Goal: Task Accomplishment & Management: Manage account settings

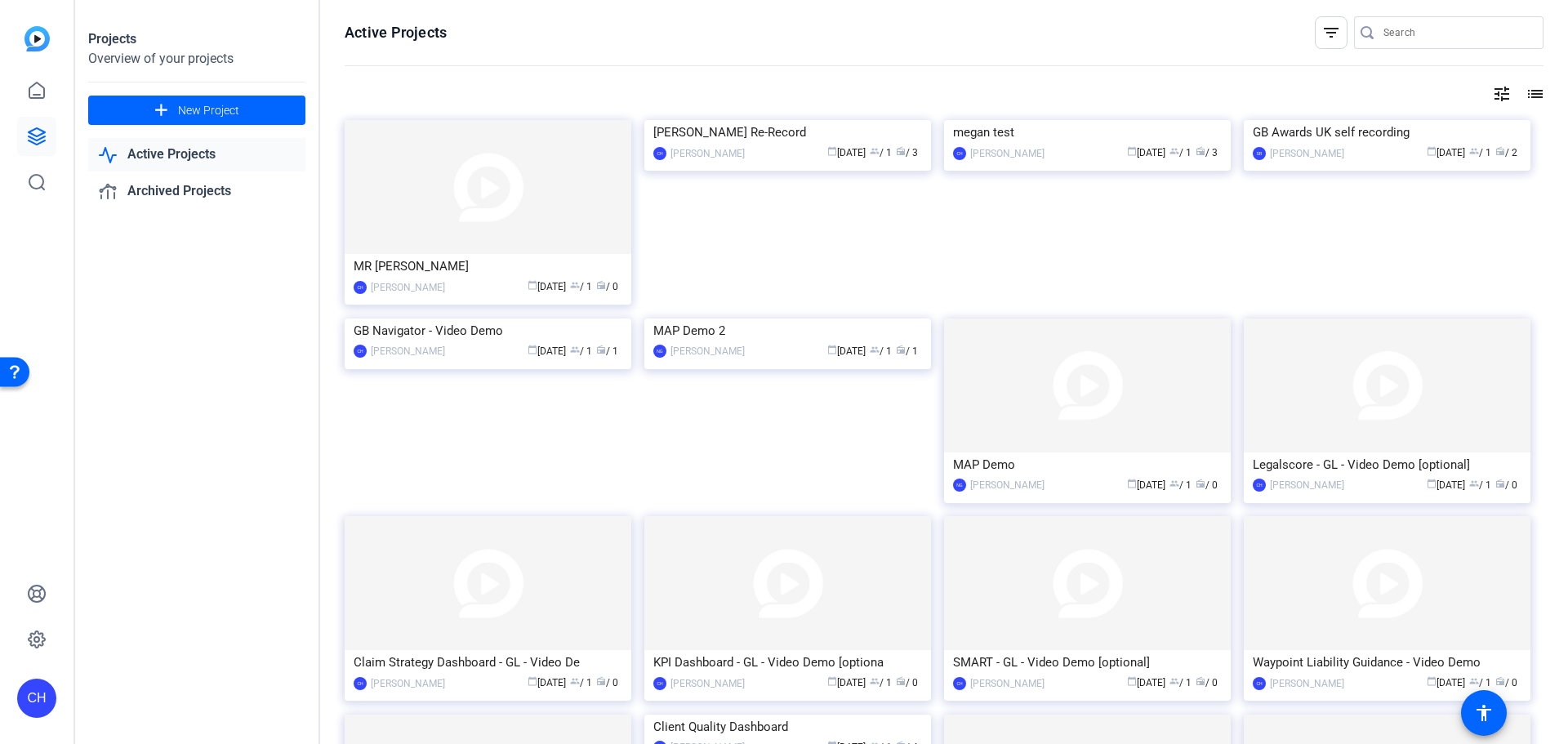
click at [329, 295] on div "Active Projects filter_list tune list MR Test CH [PERSON_NAME] calendar_today […" at bounding box center [944, 372] width 1248 height 744
click at [916, 71] on openreel-divider-bar at bounding box center [944, 67] width 1199 height 35
click at [1074, 64] on openreel-divider-bar at bounding box center [944, 67] width 1199 height 35
click at [1102, 26] on openreel-page-title "Active Projects filter_list" at bounding box center [944, 33] width 1199 height 33
drag, startPoint x: 431, startPoint y: 33, endPoint x: 499, endPoint y: 38, distance: 68.2
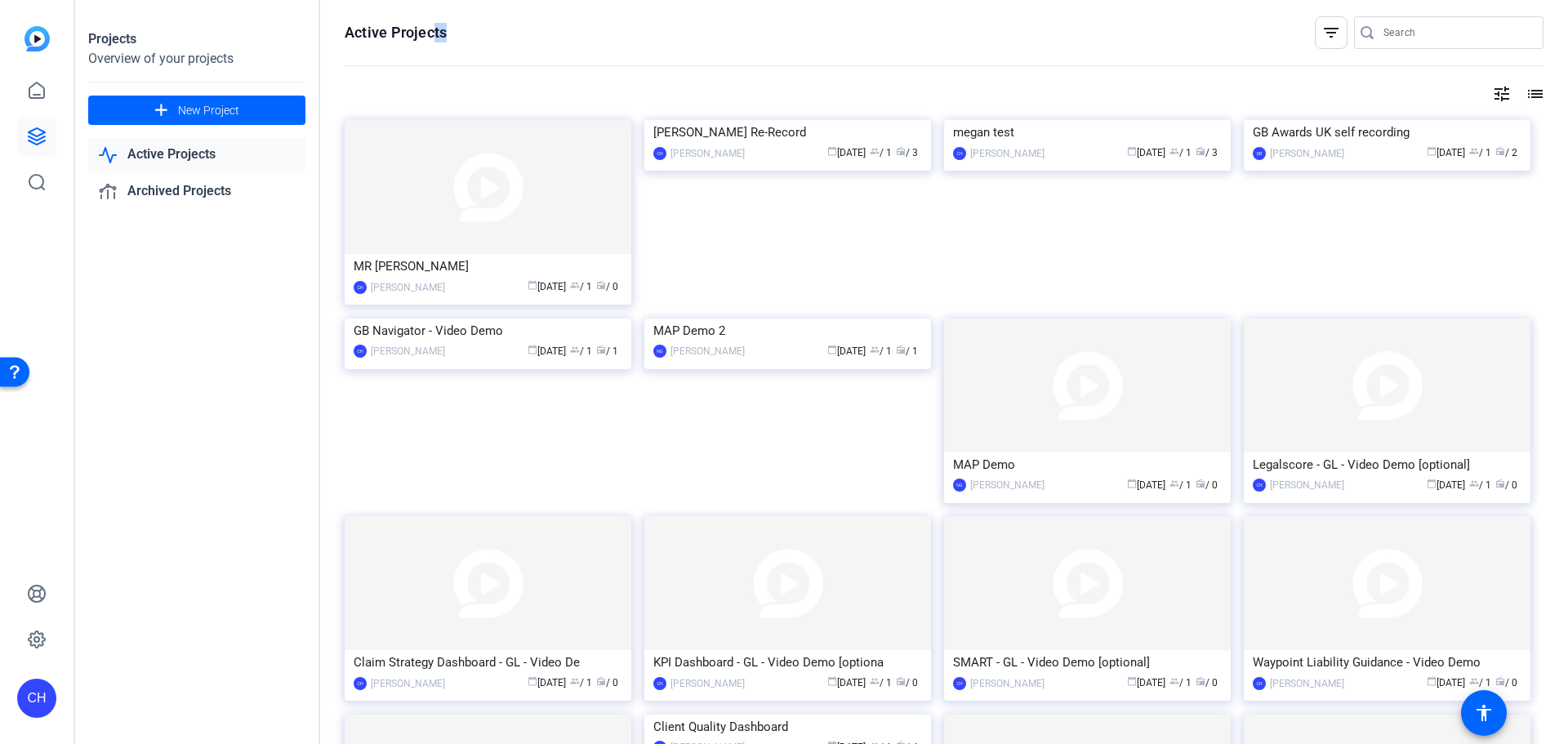
click at [499, 38] on openreel-page-title "Active Projects filter_list" at bounding box center [944, 33] width 1199 height 33
drag, startPoint x: 440, startPoint y: 34, endPoint x: 472, endPoint y: 45, distance: 33.8
click at [472, 45] on openreel-page-title "Active Projects filter_list" at bounding box center [944, 33] width 1199 height 33
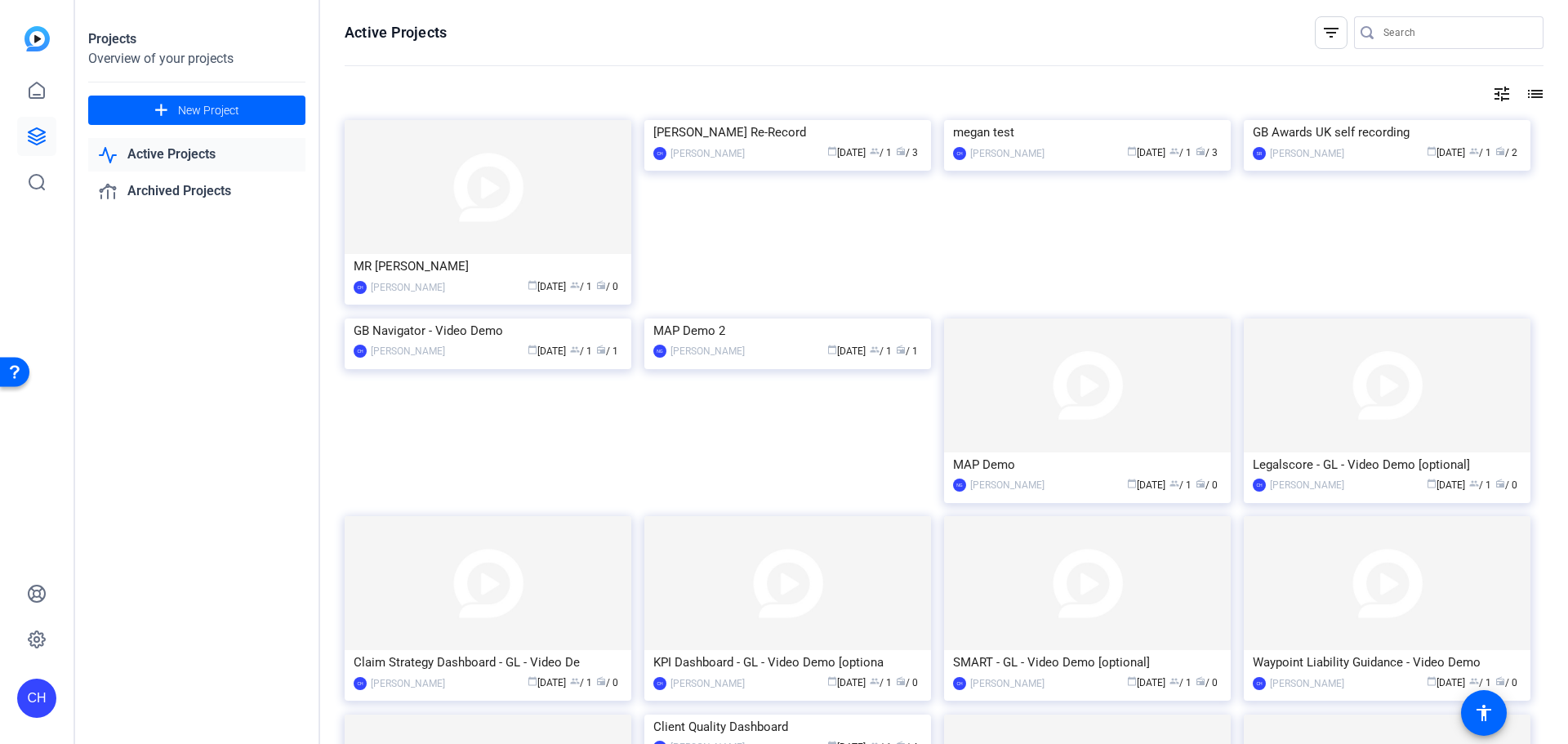
drag, startPoint x: 454, startPoint y: 45, endPoint x: 473, endPoint y: 46, distance: 19.0
click at [473, 46] on openreel-page-title "Active Projects filter_list" at bounding box center [944, 33] width 1199 height 33
click at [925, 84] on div "tune list" at bounding box center [944, 93] width 1199 height 19
drag, startPoint x: 401, startPoint y: 40, endPoint x: 334, endPoint y: 44, distance: 67.1
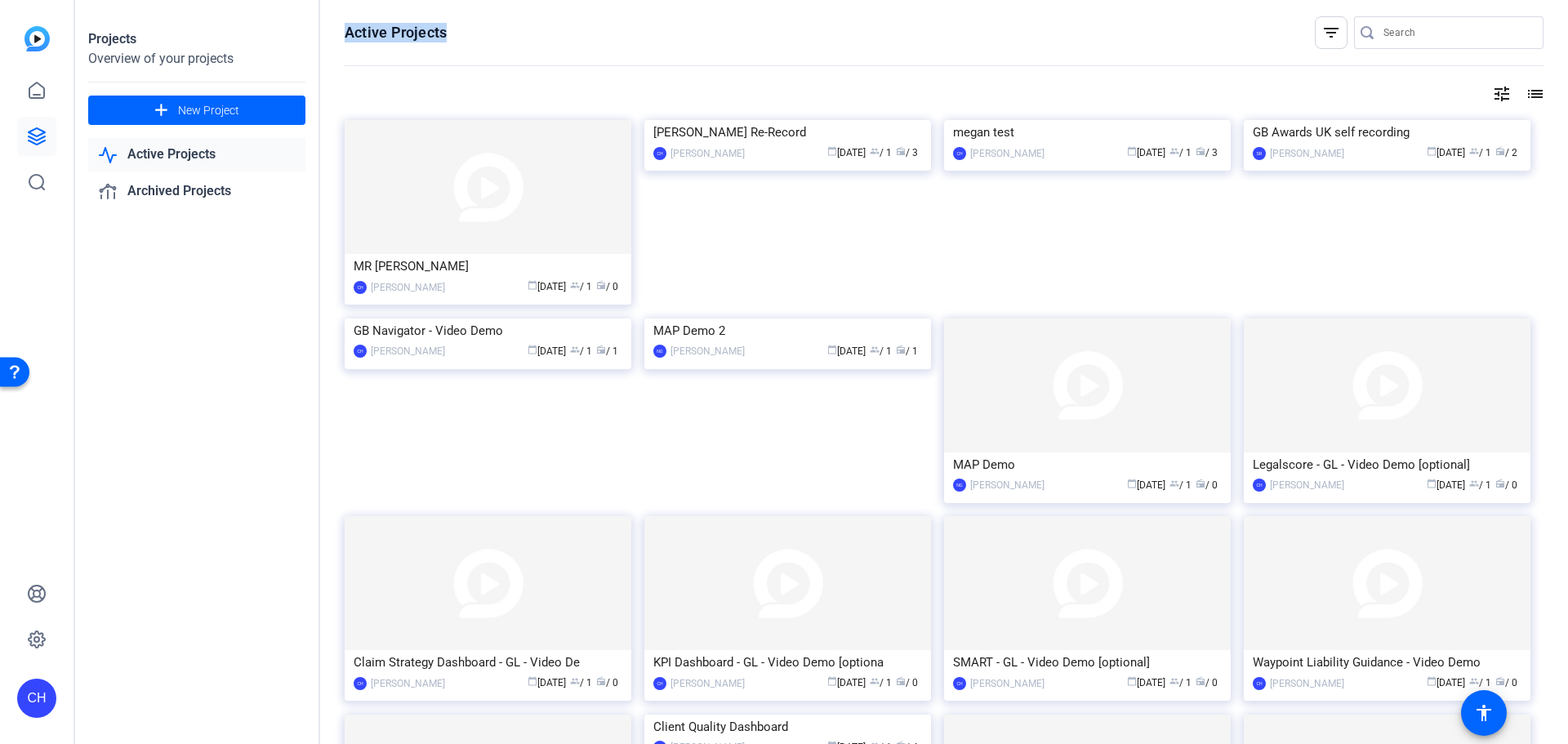
click at [334, 44] on div "Active Projects filter_list tune list MR Test CH [PERSON_NAME] calendar_today […" at bounding box center [944, 372] width 1248 height 744
click at [474, 44] on openreel-page-title "Active Projects filter_list" at bounding box center [944, 33] width 1199 height 33
drag, startPoint x: 474, startPoint y: 44, endPoint x: 346, endPoint y: 37, distance: 128.2
click at [346, 37] on openreel-page-title "Active Projects filter_list" at bounding box center [944, 33] width 1199 height 33
click at [409, 37] on h1 "Active Projects" at bounding box center [396, 32] width 102 height 19
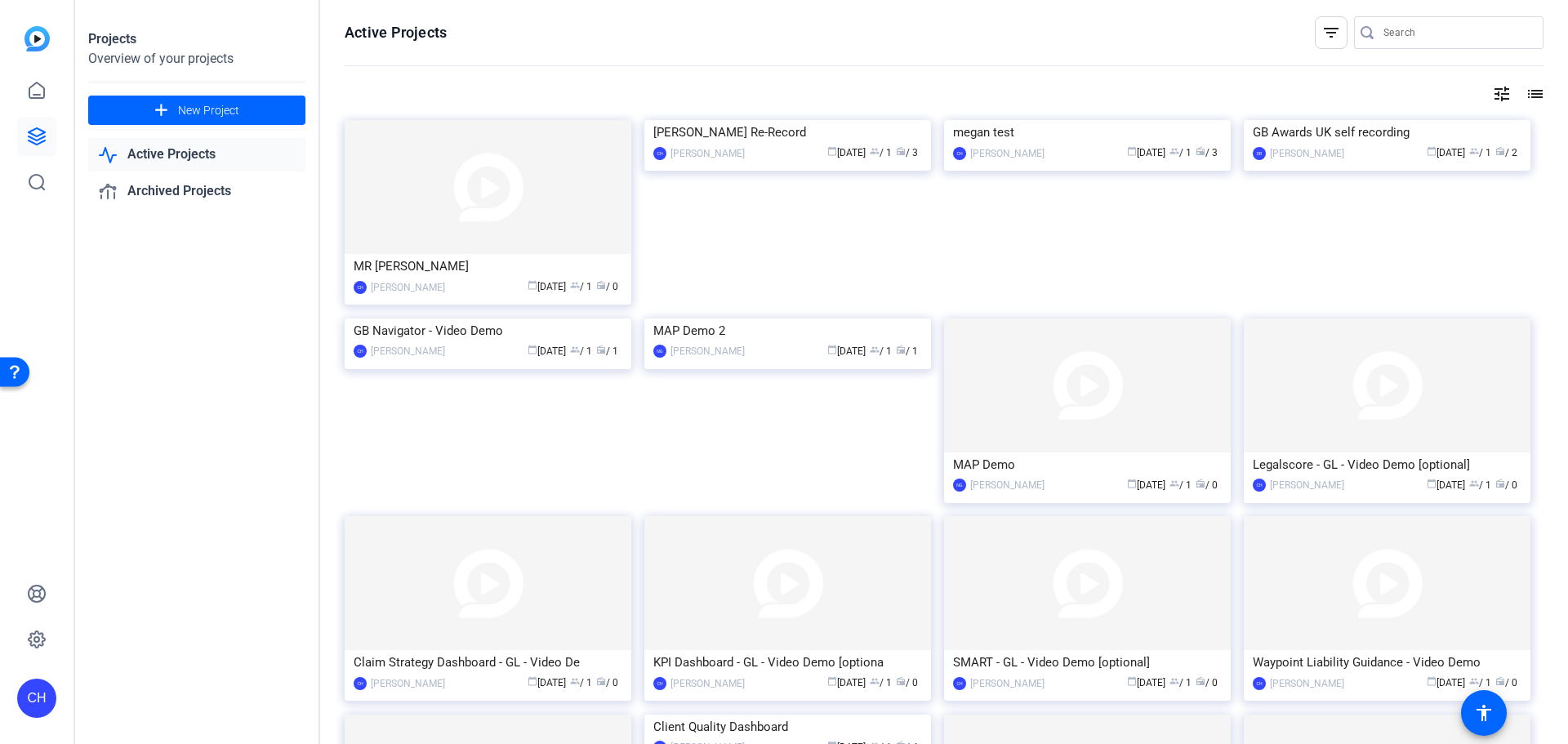
click at [517, 49] on openreel-divider-bar at bounding box center [944, 67] width 1199 height 35
click at [581, 293] on div "calendar_today [DATE] group / 1 radio / 0" at bounding box center [537, 287] width 169 height 17
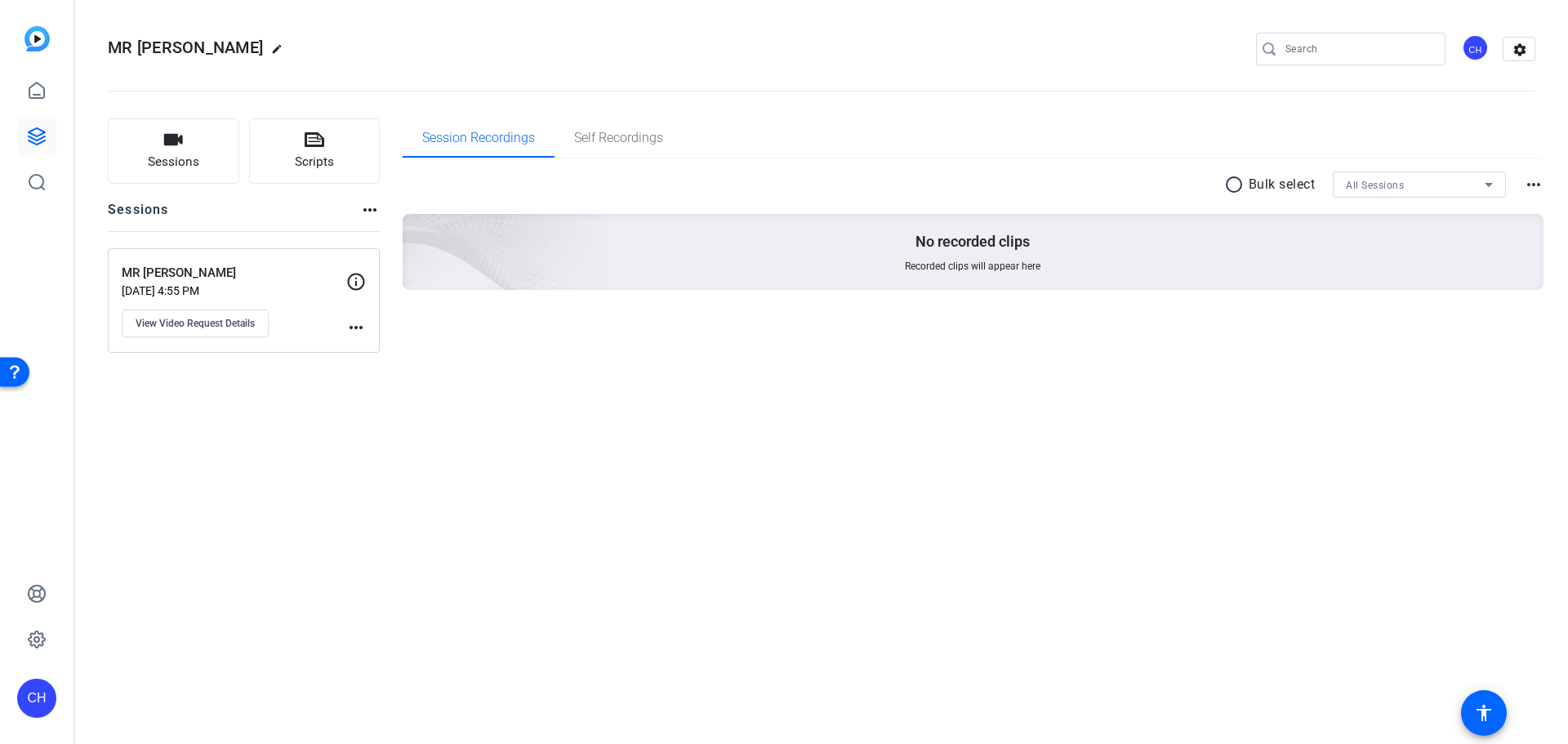
click at [1533, 183] on mat-icon "more_horiz" at bounding box center [1533, 184] width 19 height 19
click at [1330, 377] on div at bounding box center [784, 372] width 1568 height 744
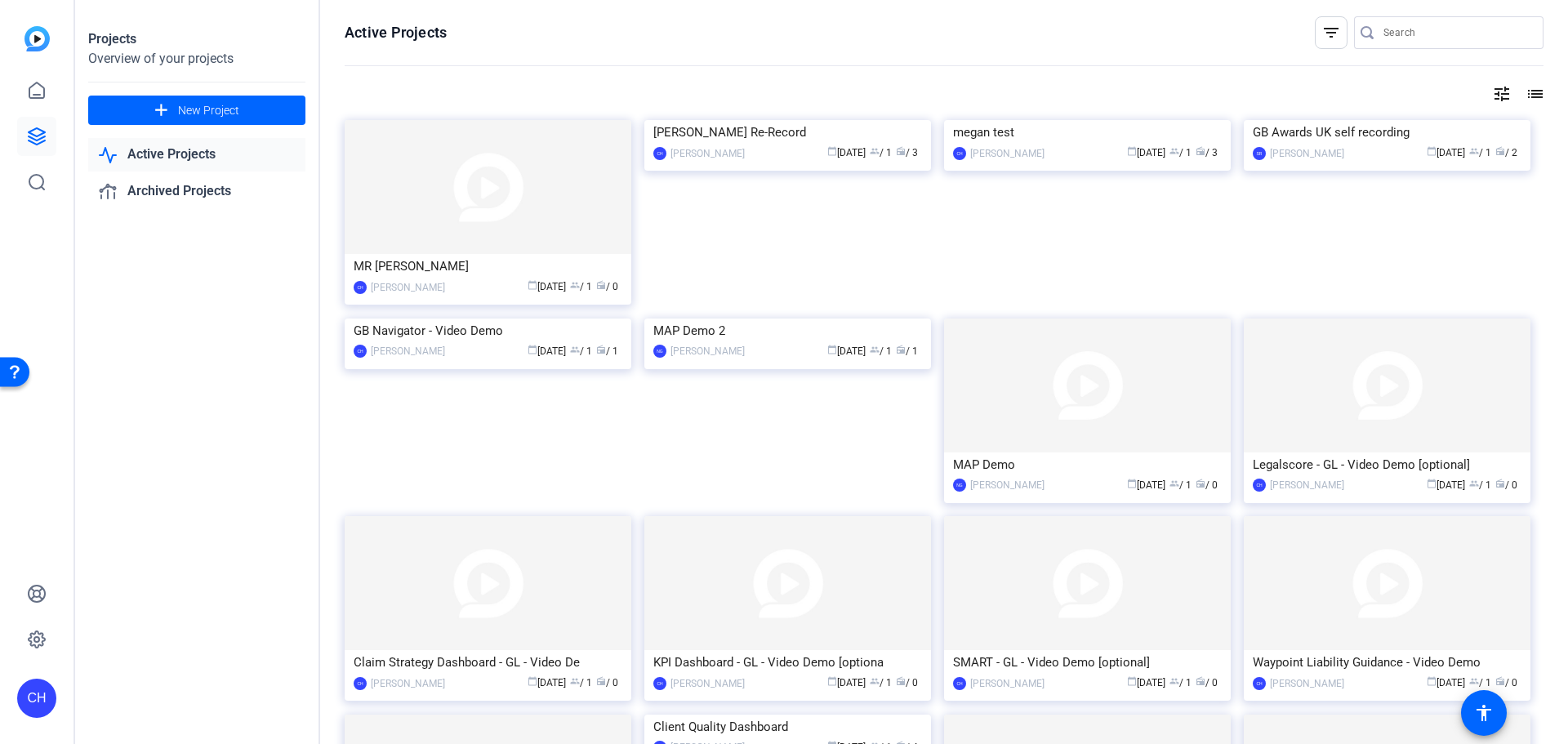
click at [1084, 64] on openreel-divider-bar at bounding box center [944, 67] width 1199 height 35
click at [763, 86] on div "tune list" at bounding box center [944, 93] width 1199 height 19
click at [1058, 120] on img at bounding box center [1087, 120] width 287 height 0
click at [1112, 64] on openreel-divider-bar at bounding box center [944, 67] width 1199 height 35
click at [146, 203] on link "Archived Projects" at bounding box center [197, 191] width 217 height 34
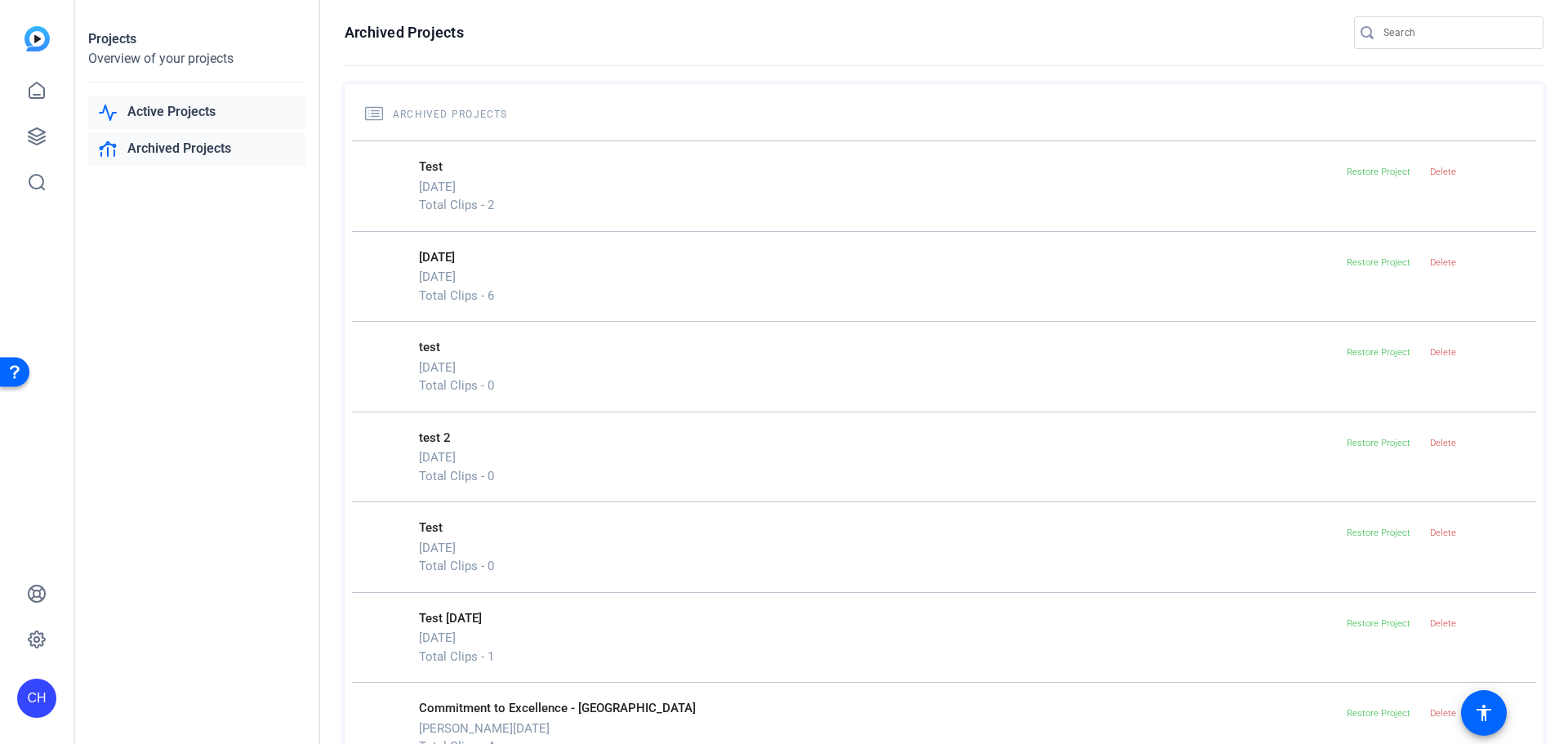
click at [185, 101] on link "Active Projects" at bounding box center [197, 112] width 217 height 34
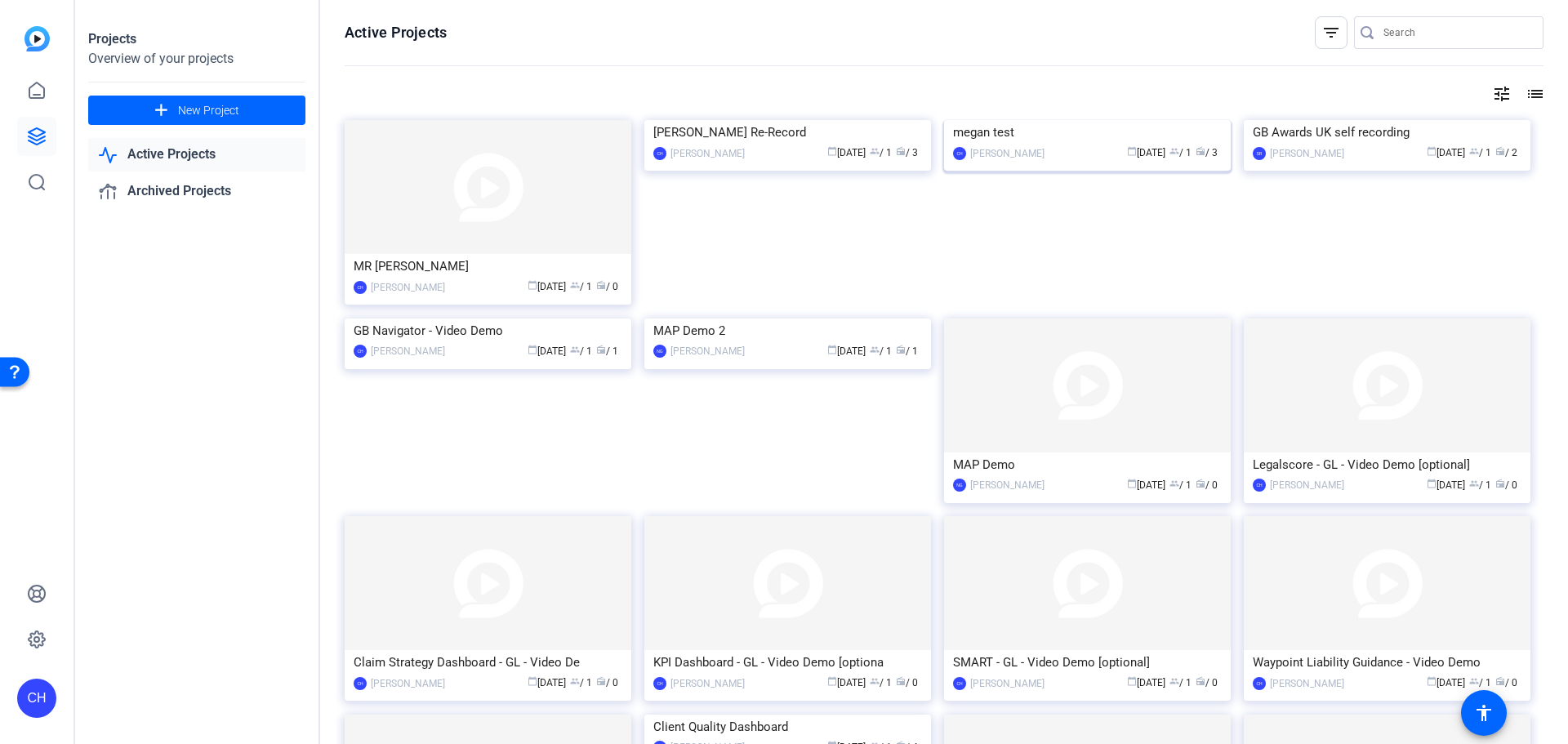
click at [1065, 175] on mat-card-content "megan test CH [PERSON_NAME] calendar_today [DATE] group / 1 radio / 3" at bounding box center [1087, 147] width 295 height 55
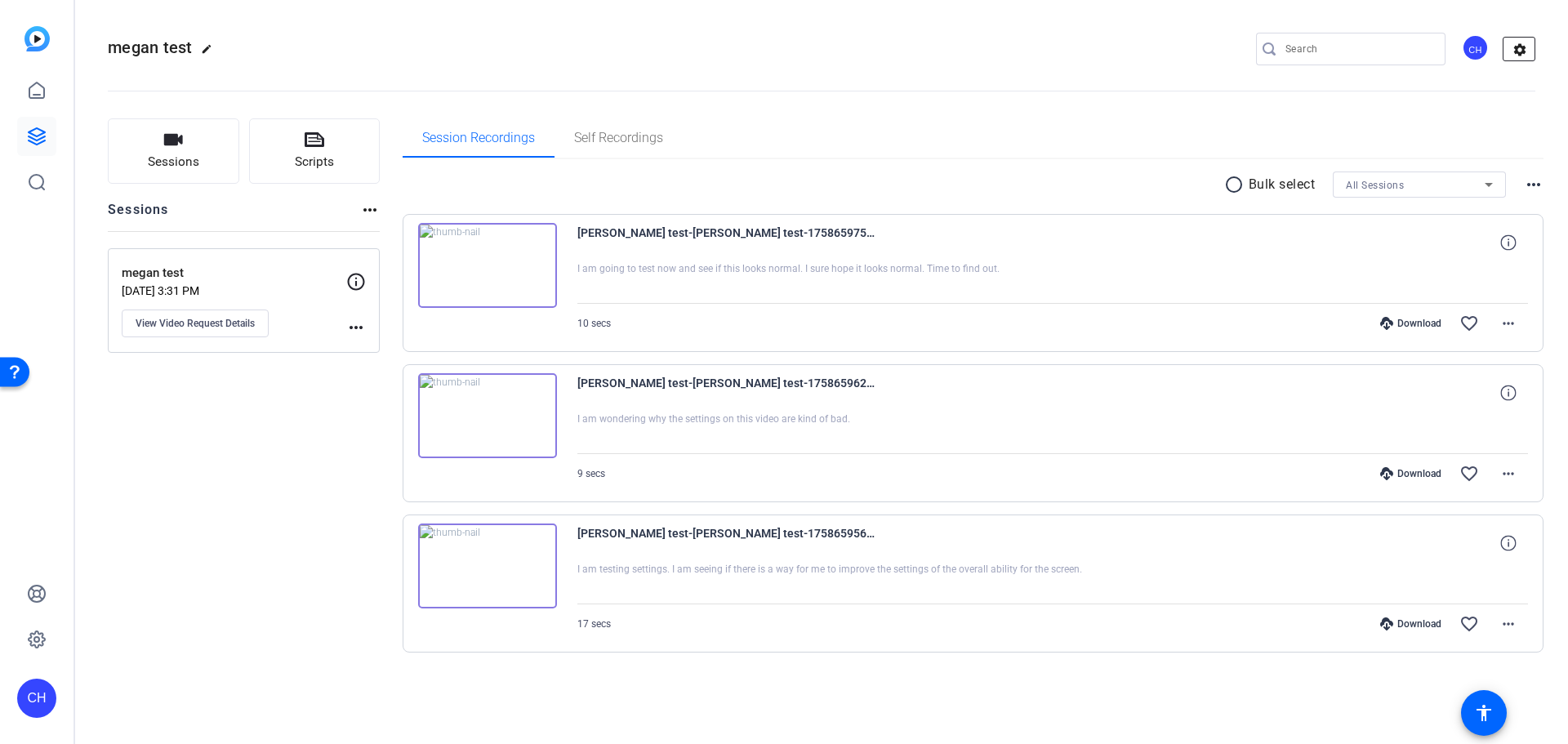
click at [1517, 44] on mat-icon "settings" at bounding box center [1520, 49] width 33 height 25
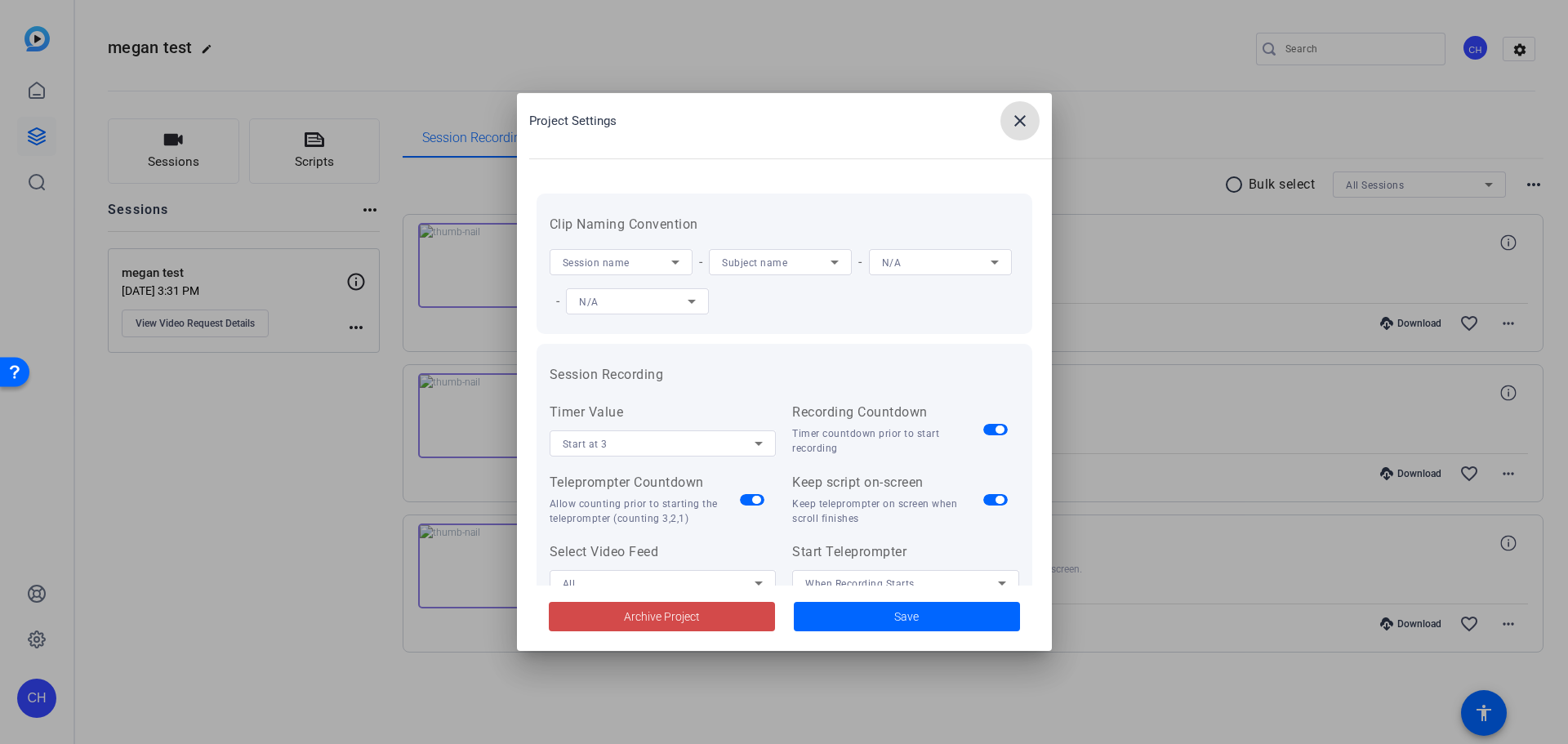
click at [639, 619] on span "Archive Project" at bounding box center [662, 617] width 76 height 17
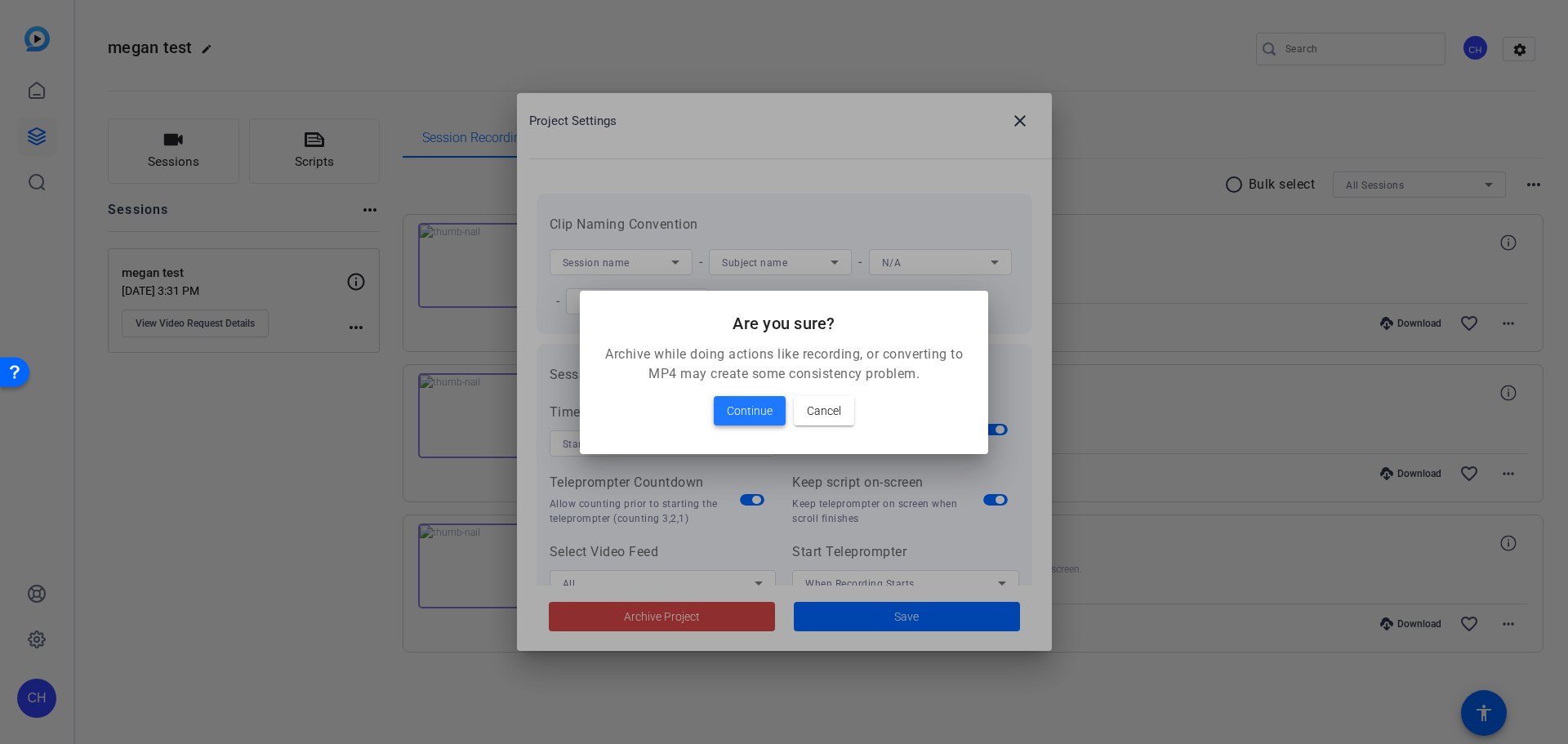
click at [754, 415] on span "Continue" at bounding box center [750, 410] width 46 height 19
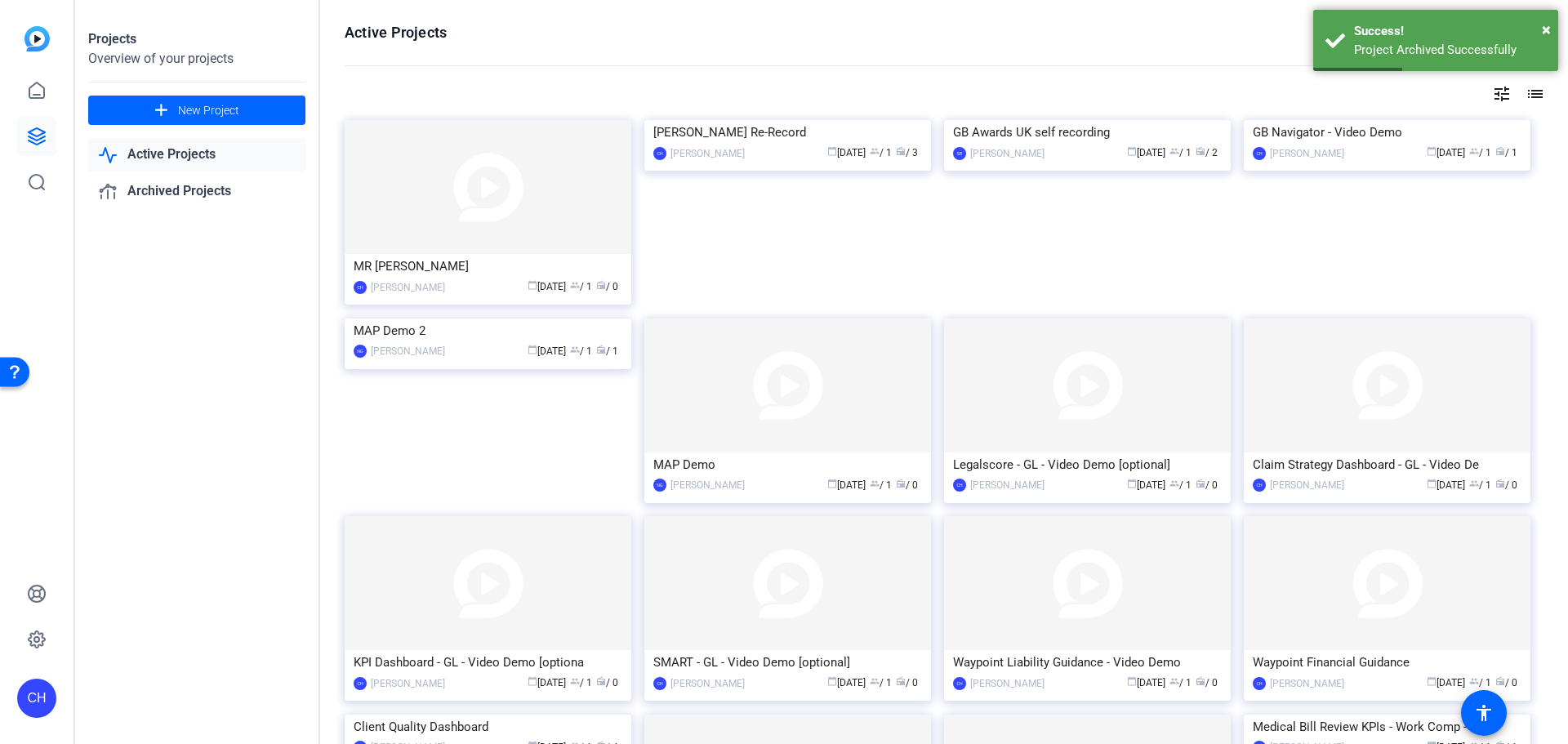
click at [465, 269] on div "MR [PERSON_NAME]" at bounding box center [488, 266] width 269 height 25
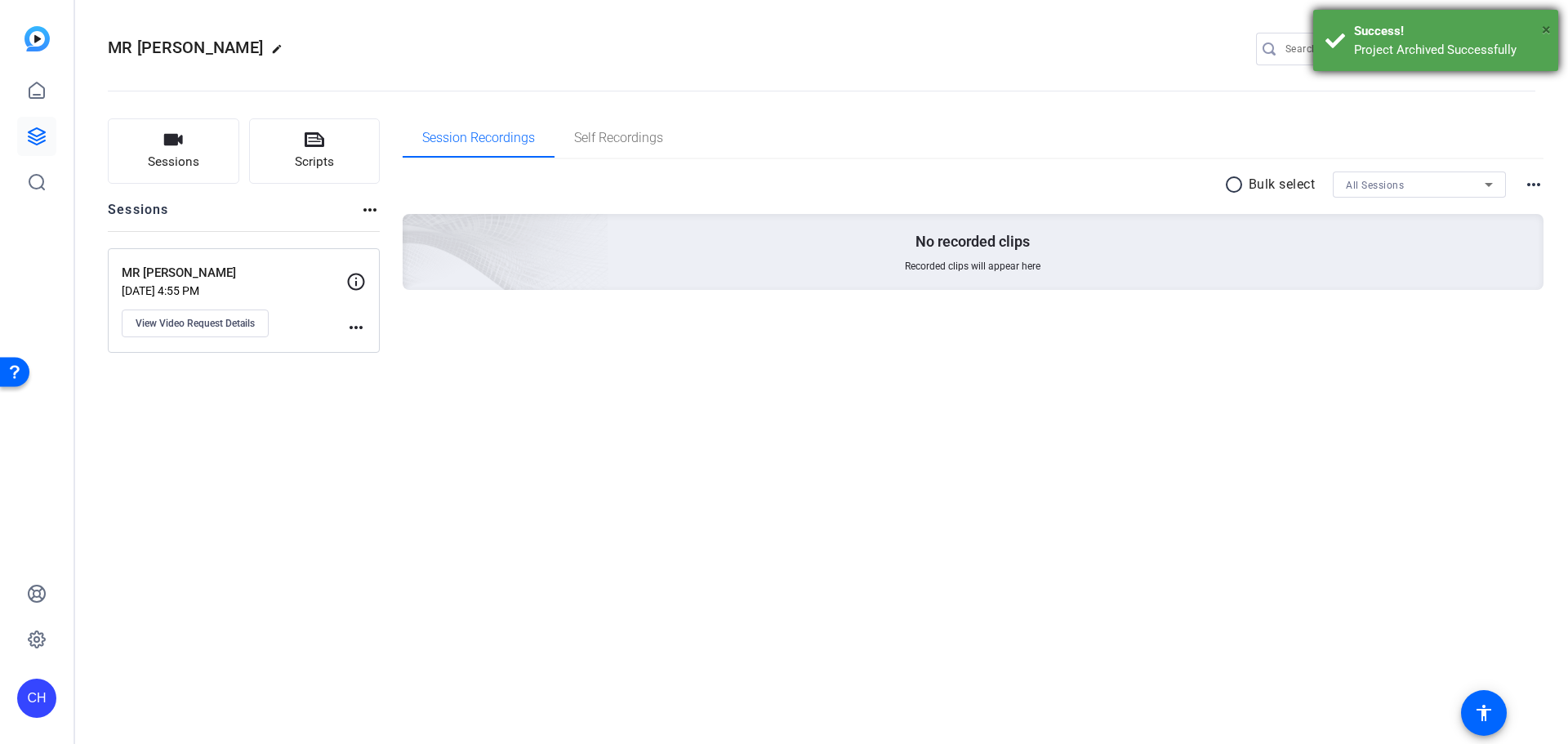
click at [1544, 27] on span "×" at bounding box center [1547, 28] width 9 height 19
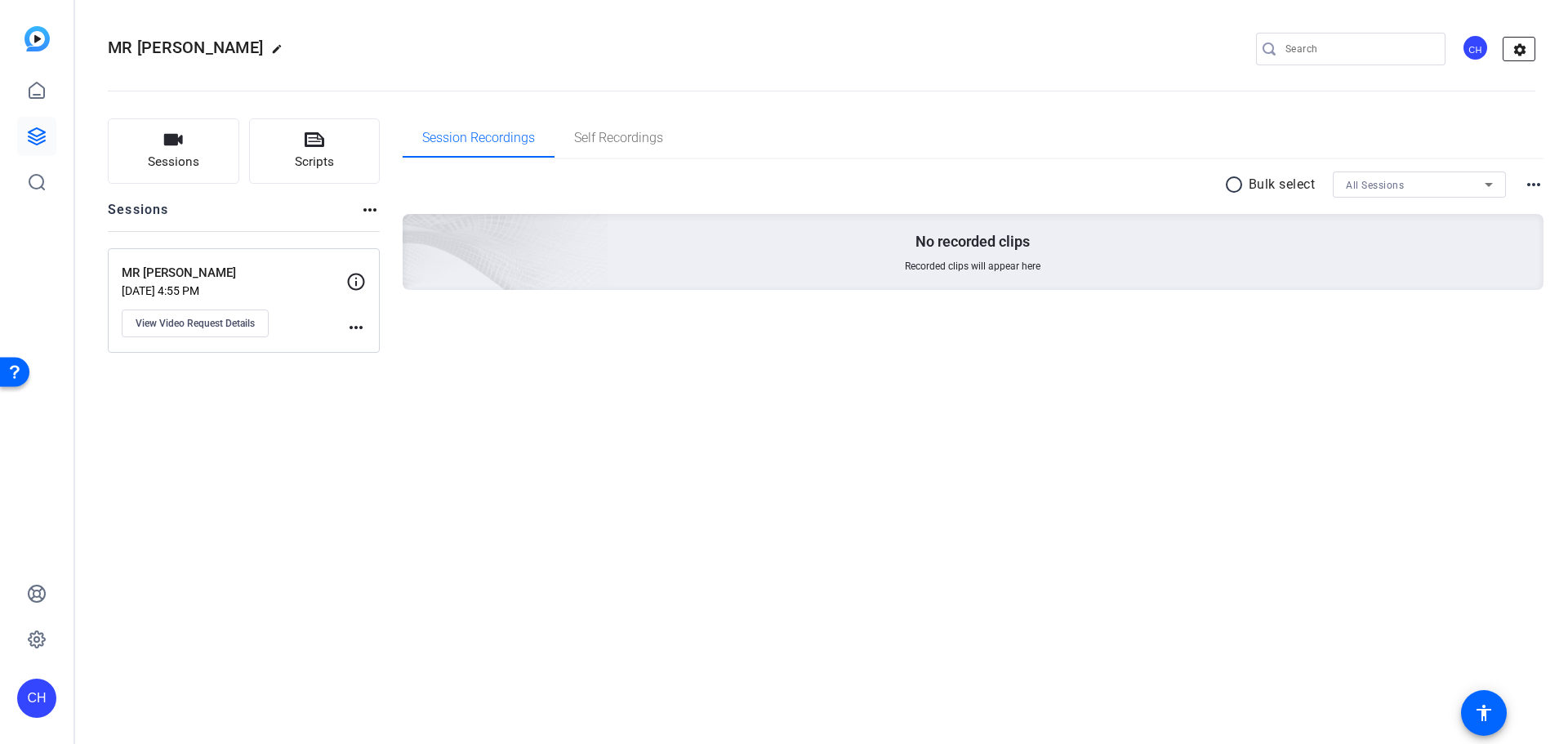
click at [1519, 45] on mat-icon "settings" at bounding box center [1520, 49] width 33 height 25
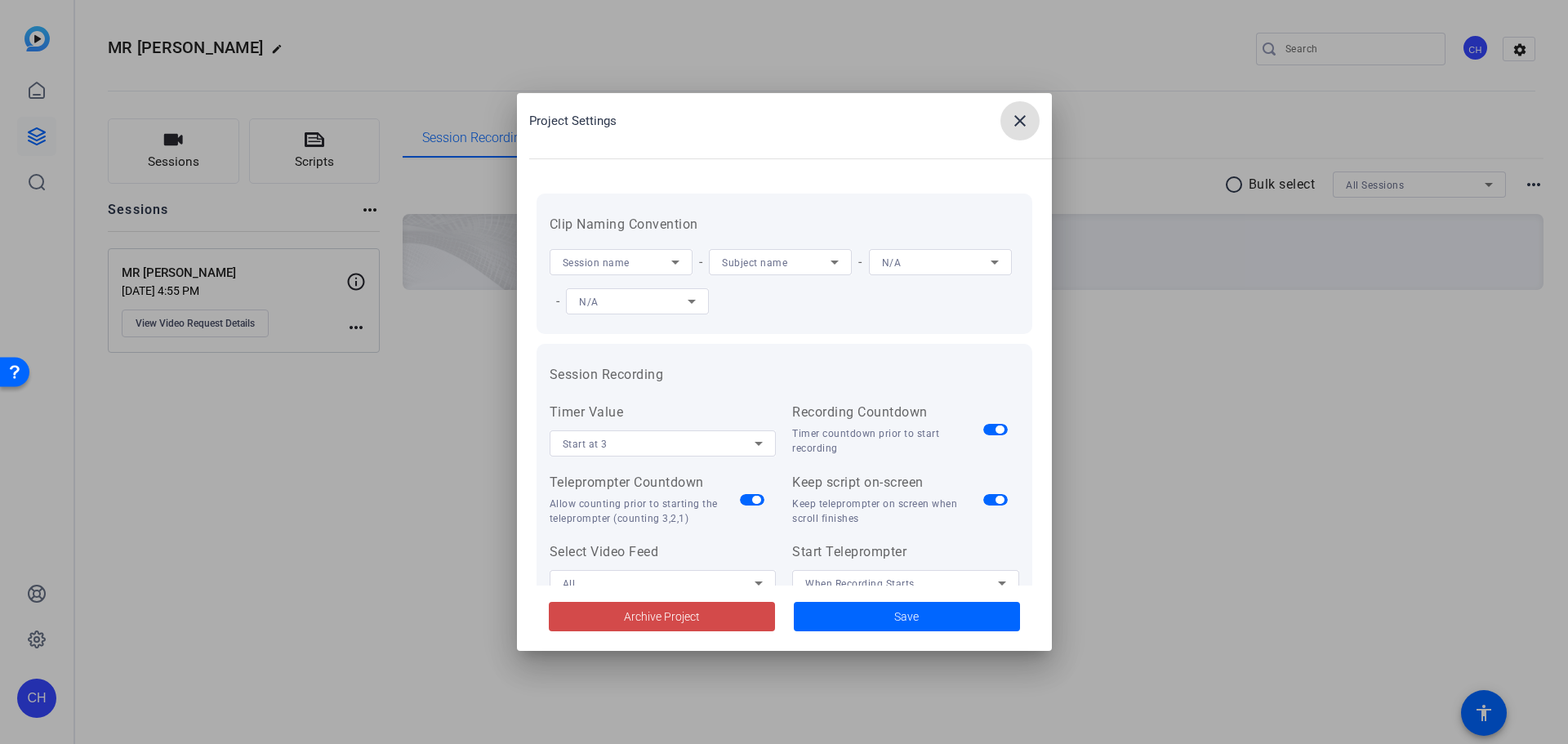
click at [661, 627] on span at bounding box center [662, 616] width 227 height 39
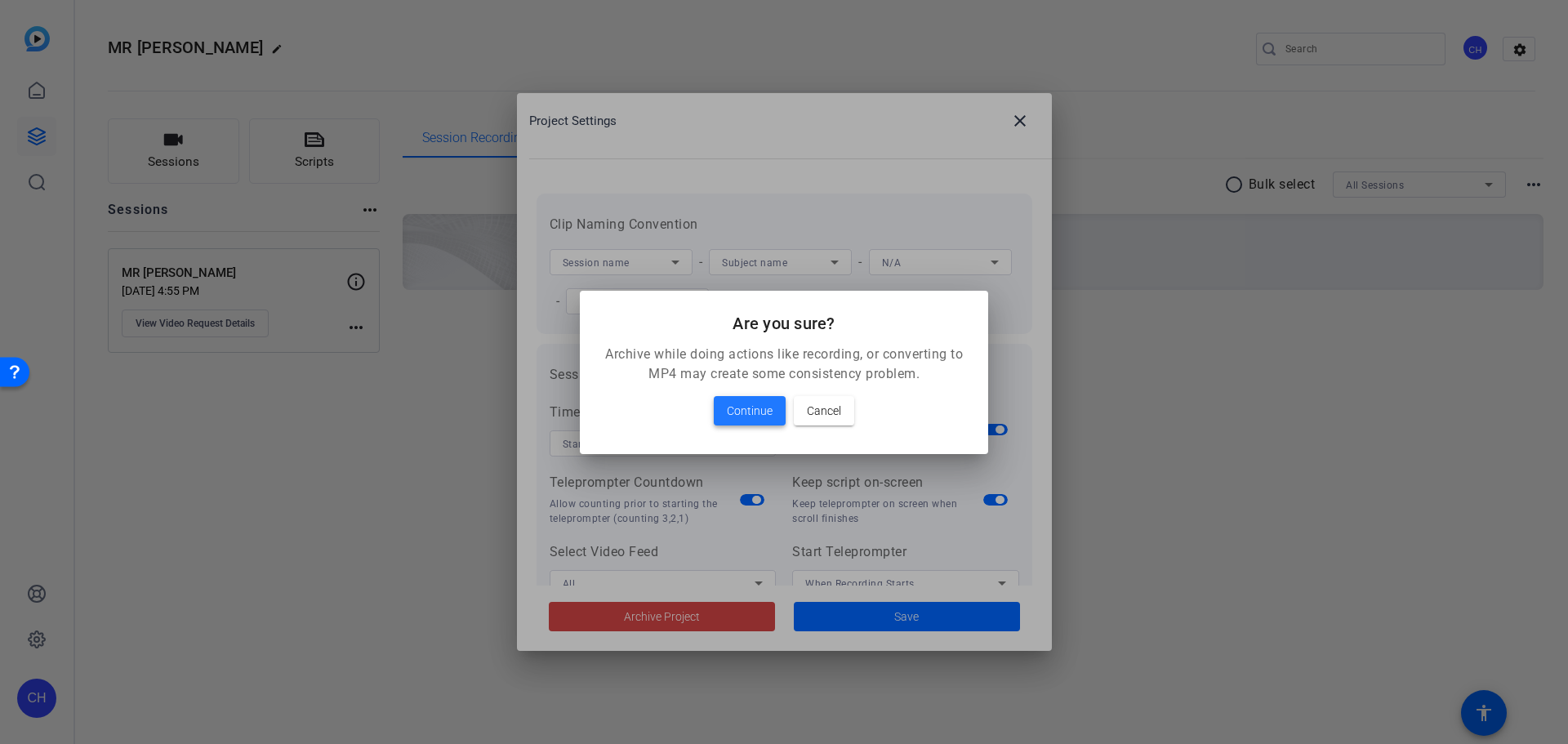
click at [769, 419] on span "Continue" at bounding box center [750, 410] width 46 height 19
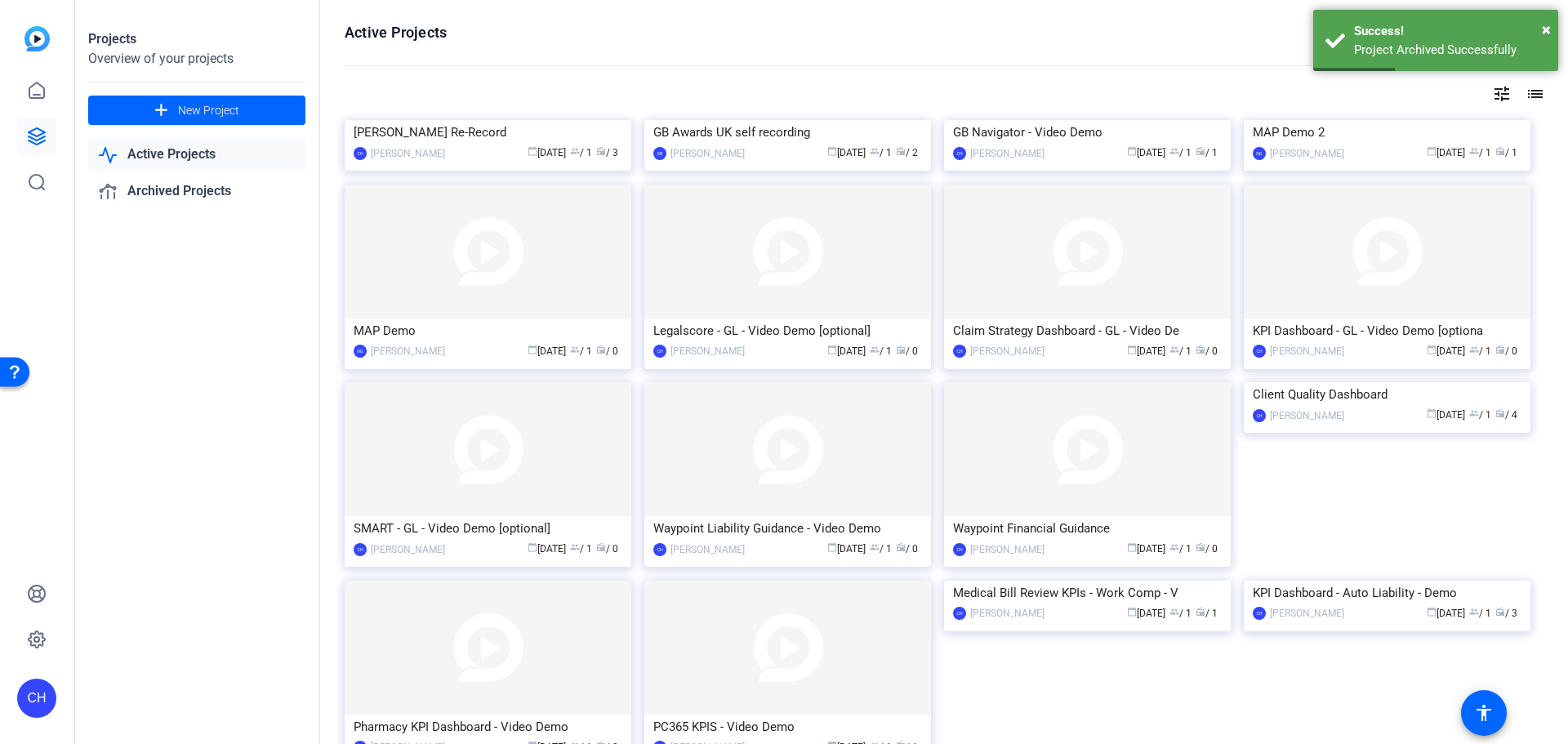
click at [1142, 53] on openreel-divider-bar at bounding box center [944, 67] width 1199 height 35
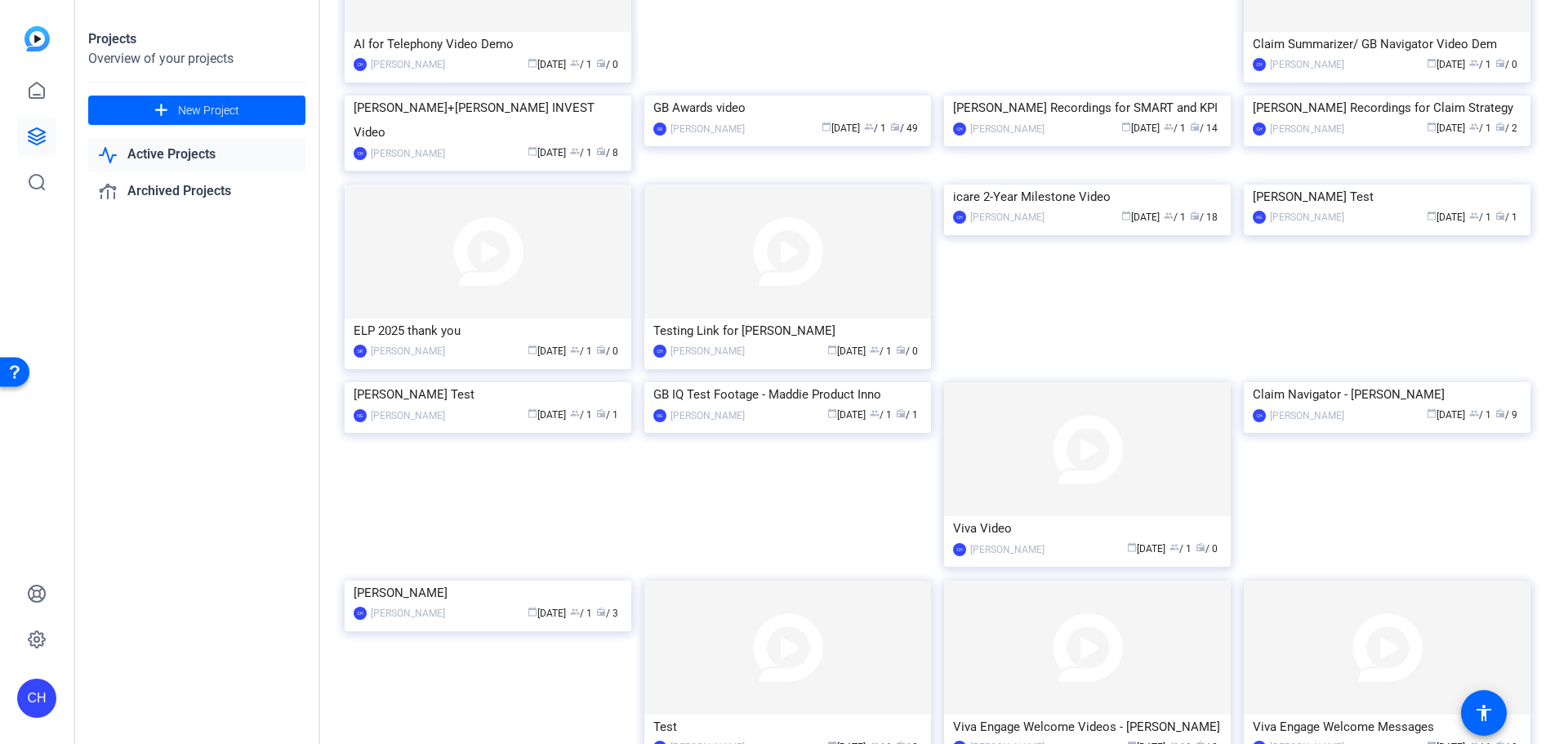
scroll to position [1259, 0]
